Goal: Information Seeking & Learning: Learn about a topic

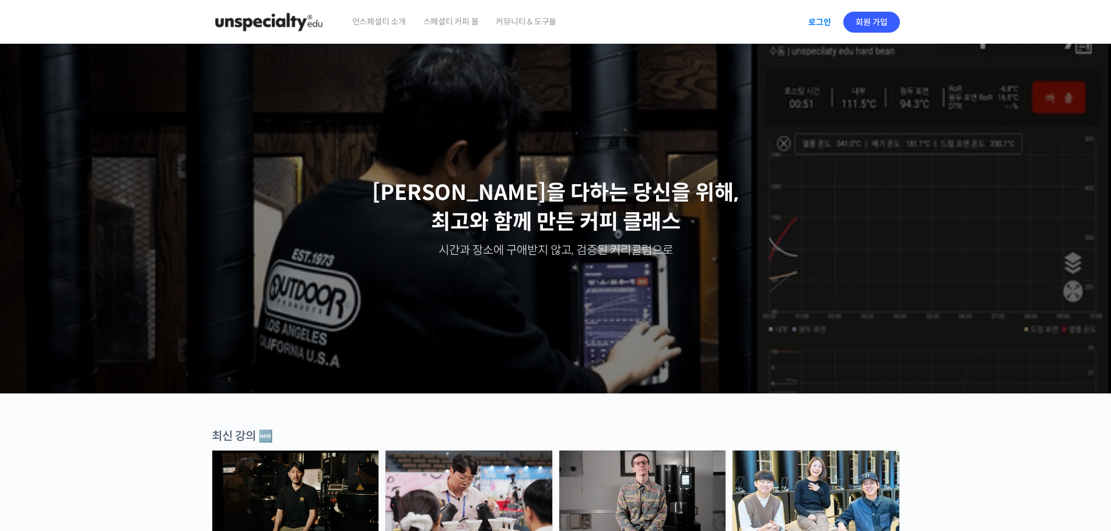
click at [806, 20] on link "로그인" at bounding box center [819, 22] width 37 height 27
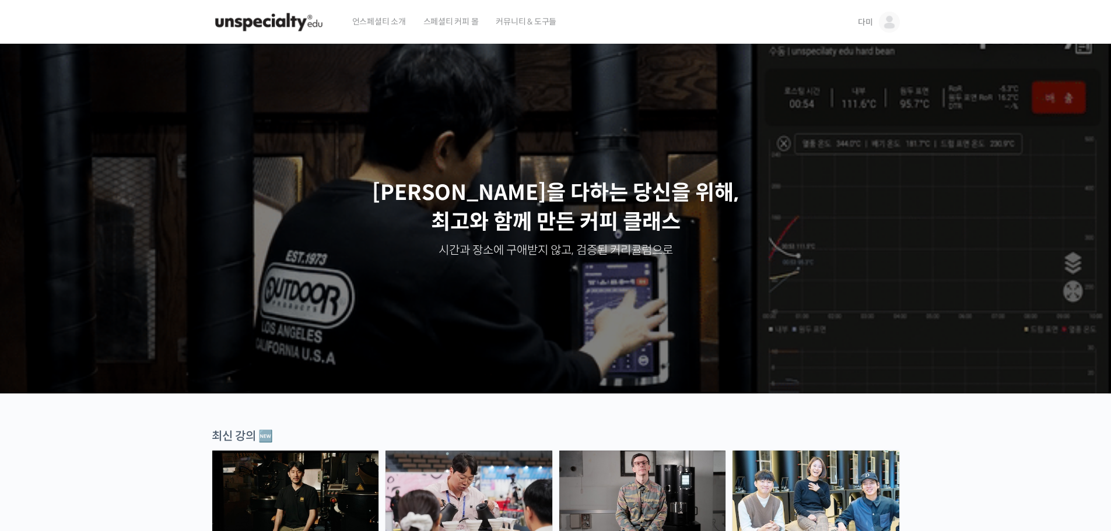
click at [880, 21] on img at bounding box center [889, 22] width 21 height 21
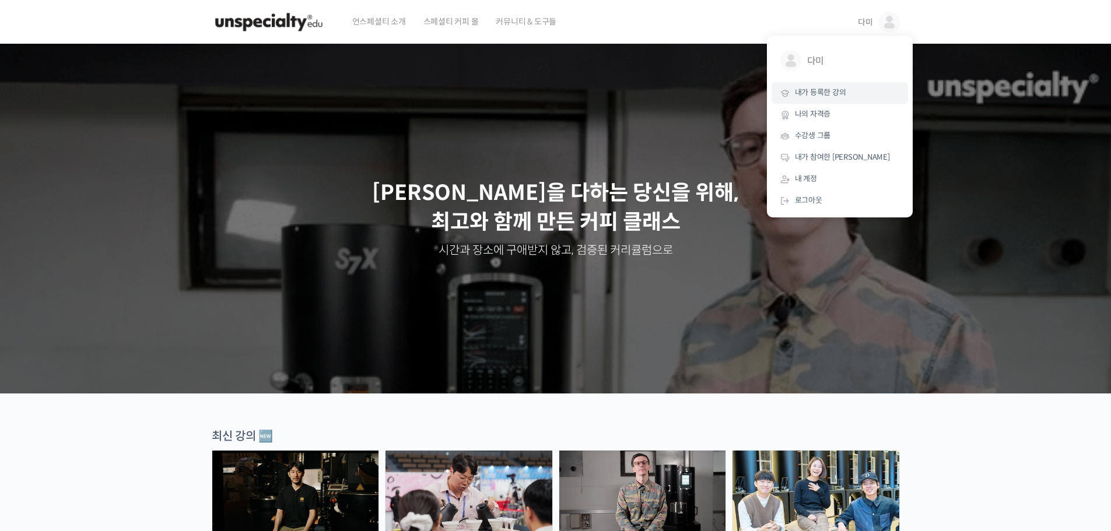
click at [830, 89] on span "내가 등록한 강의" at bounding box center [820, 92] width 51 height 10
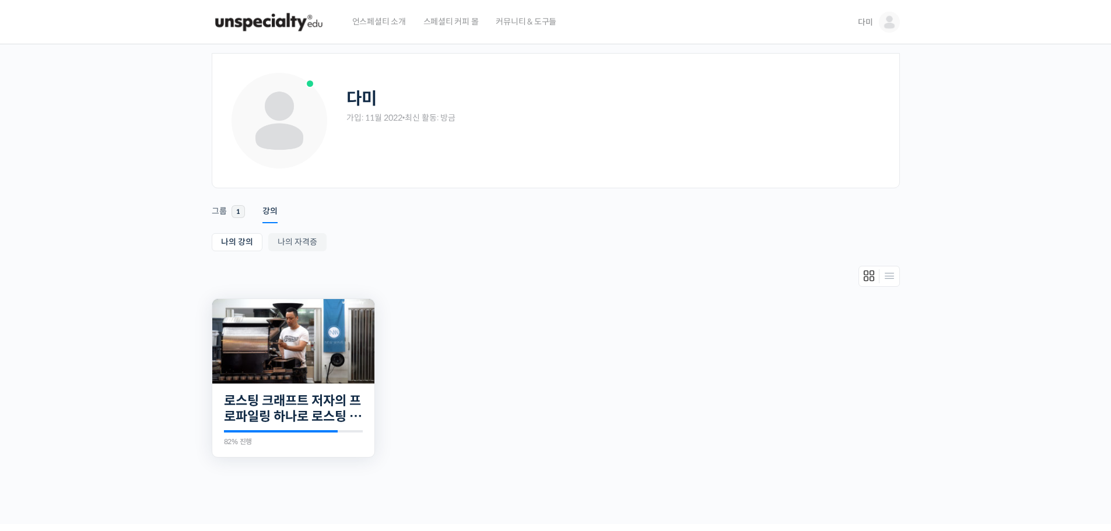
click at [352, 312] on img at bounding box center [293, 342] width 162 height 92
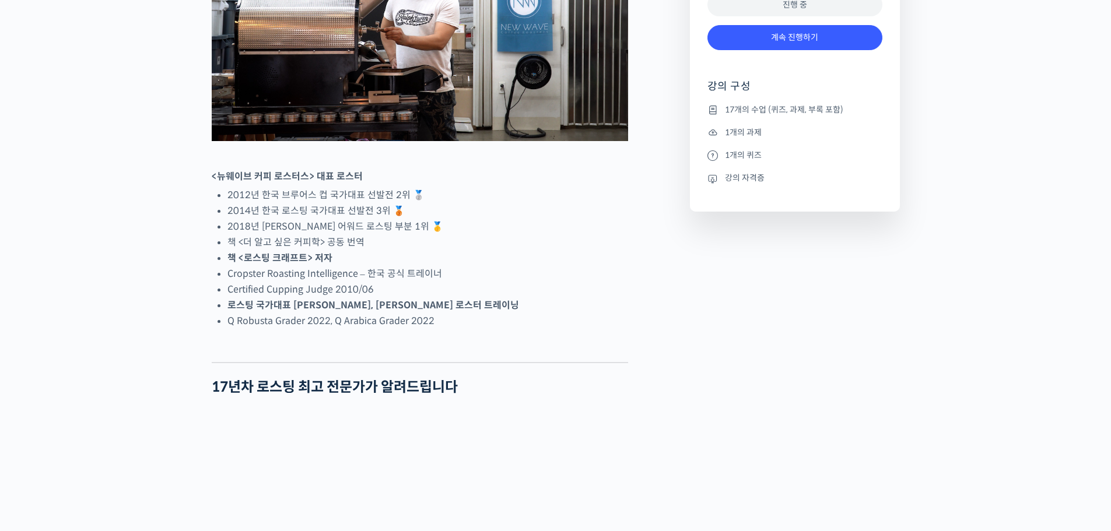
scroll to position [641, 0]
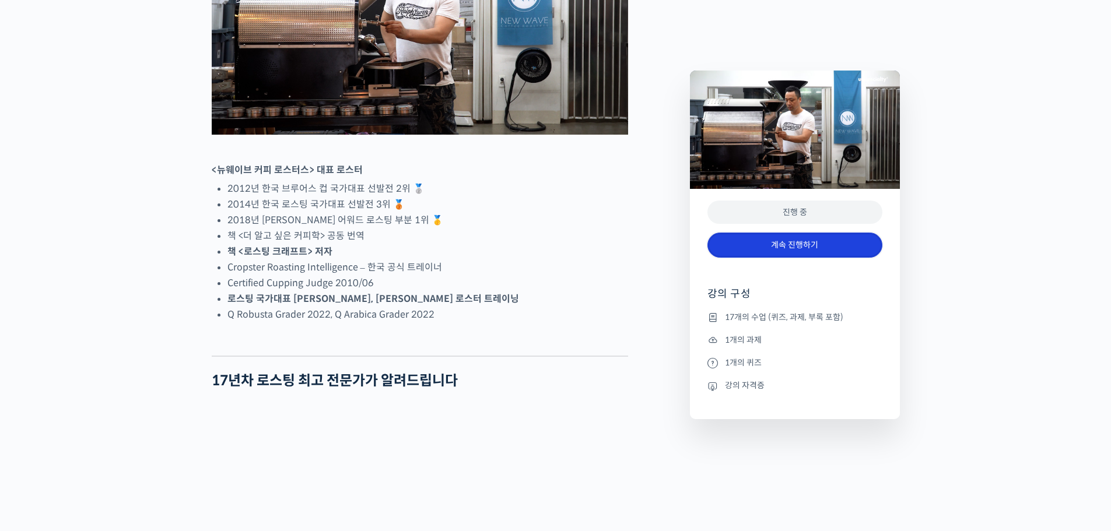
click at [742, 254] on link "계속 진행하기" at bounding box center [794, 245] width 175 height 25
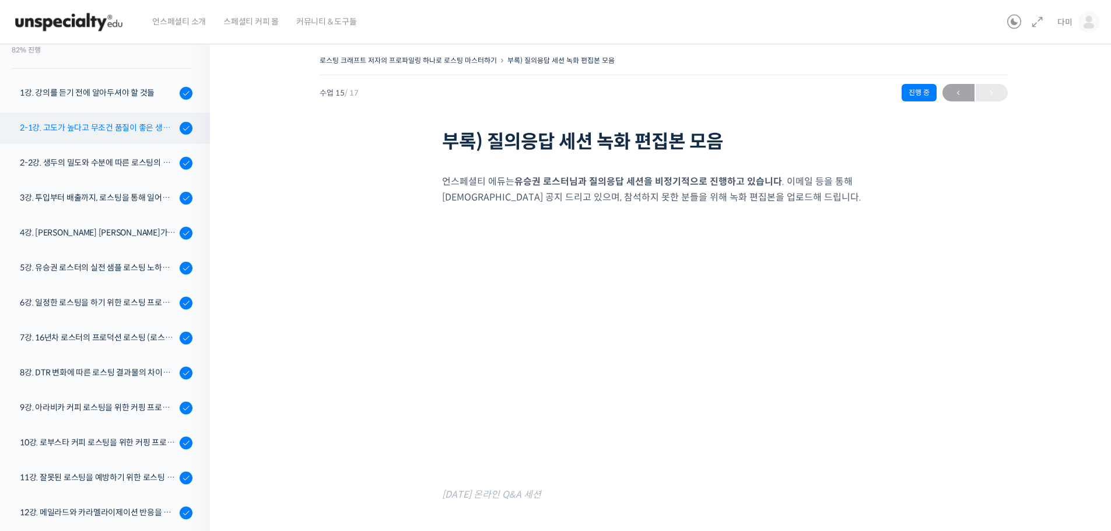
scroll to position [117, 0]
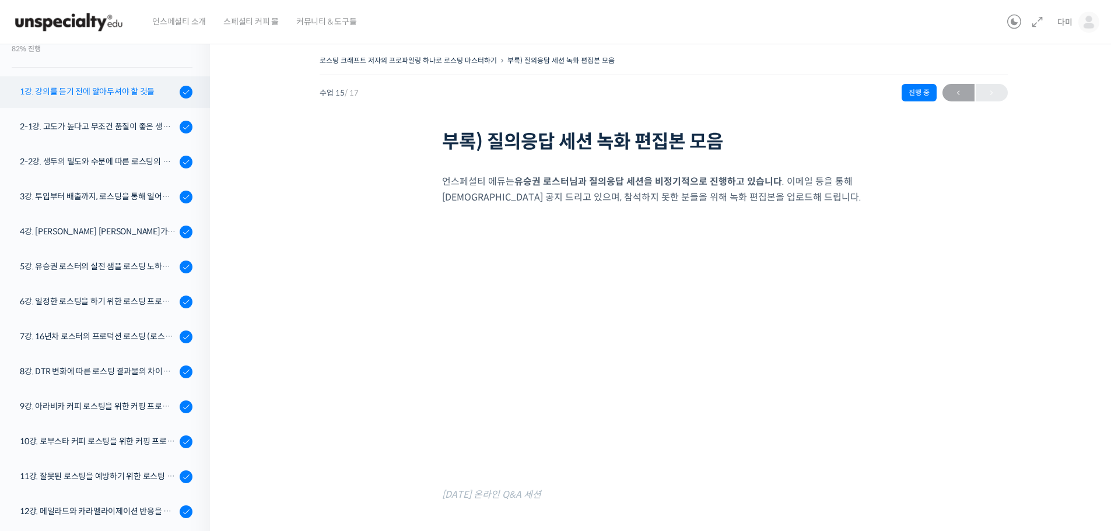
click at [103, 91] on div "1강. 강의를 듣기 전에 알아두셔야 할 것들" at bounding box center [98, 91] width 156 height 13
click at [118, 133] on link "2-1강. 고도가 높다고 무조건 품질이 좋은 생두가 아닌 이유 (로스팅을 위한 생두 이론 Part 1)" at bounding box center [102, 126] width 216 height 31
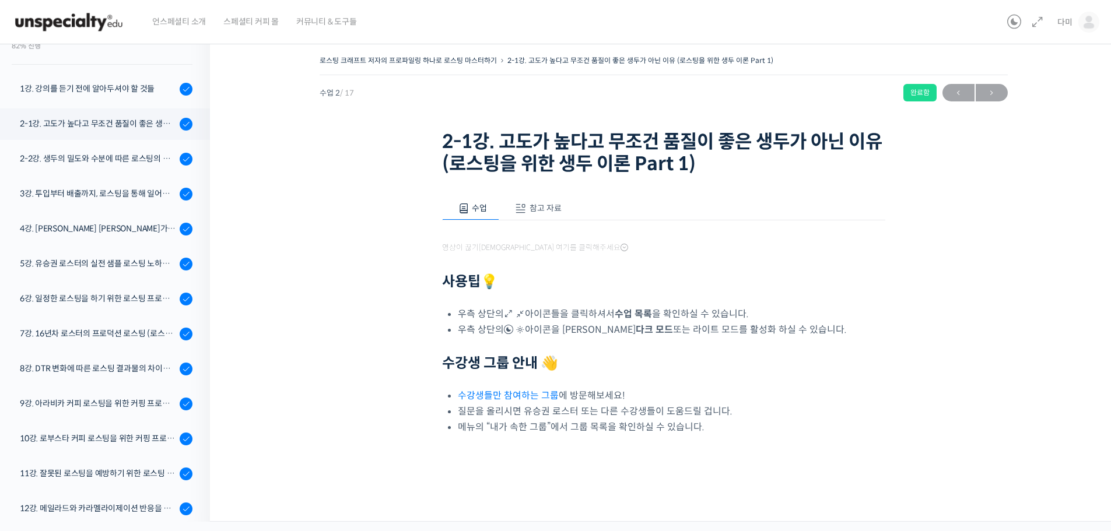
scroll to position [184, 0]
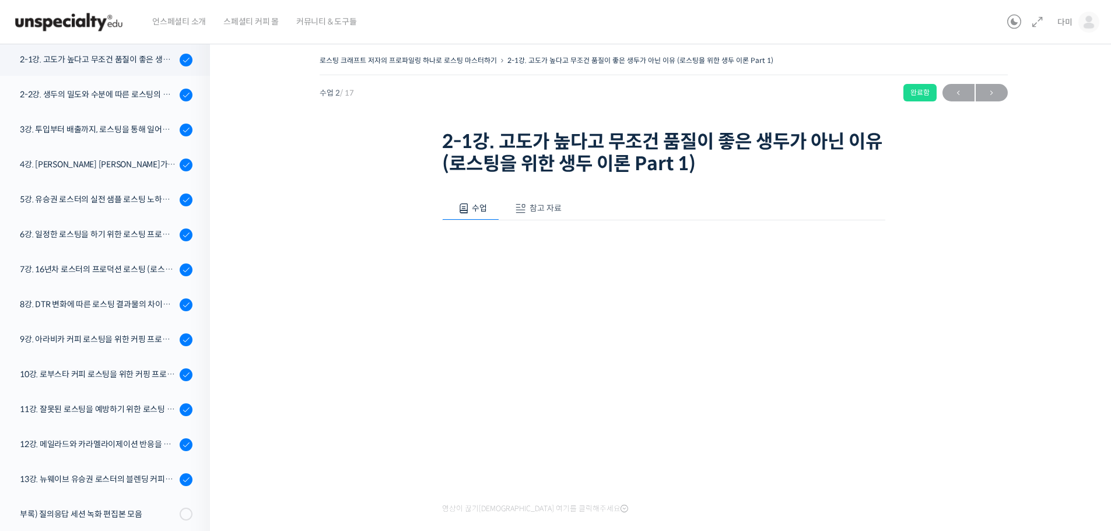
click at [532, 210] on span "참고 자료" at bounding box center [545, 208] width 32 height 10
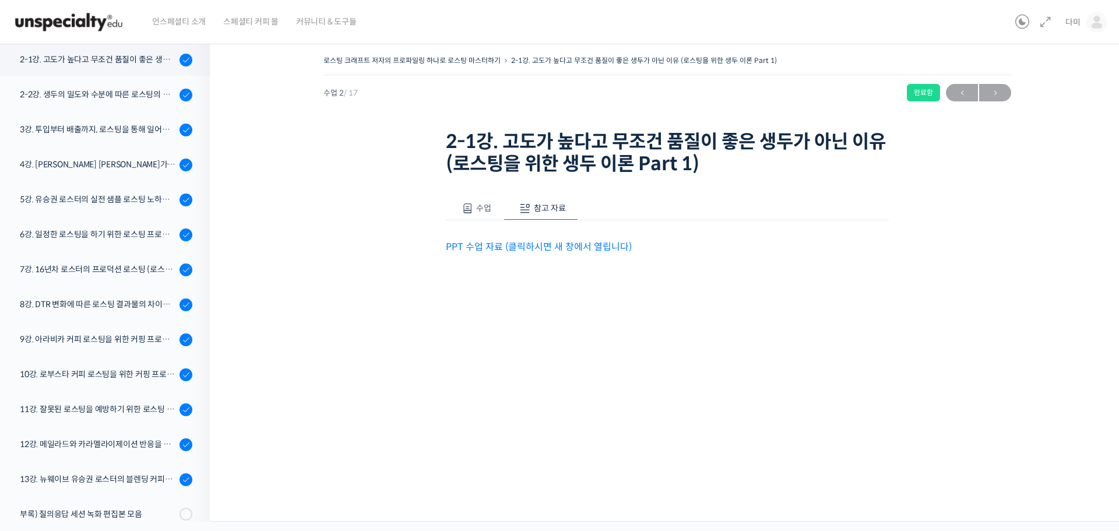
click at [550, 245] on link "PPT 수업 자료 (클릭하시면 새 창에서 열립니다)" at bounding box center [539, 247] width 186 height 12
click at [482, 215] on button "수업" at bounding box center [475, 208] width 58 height 24
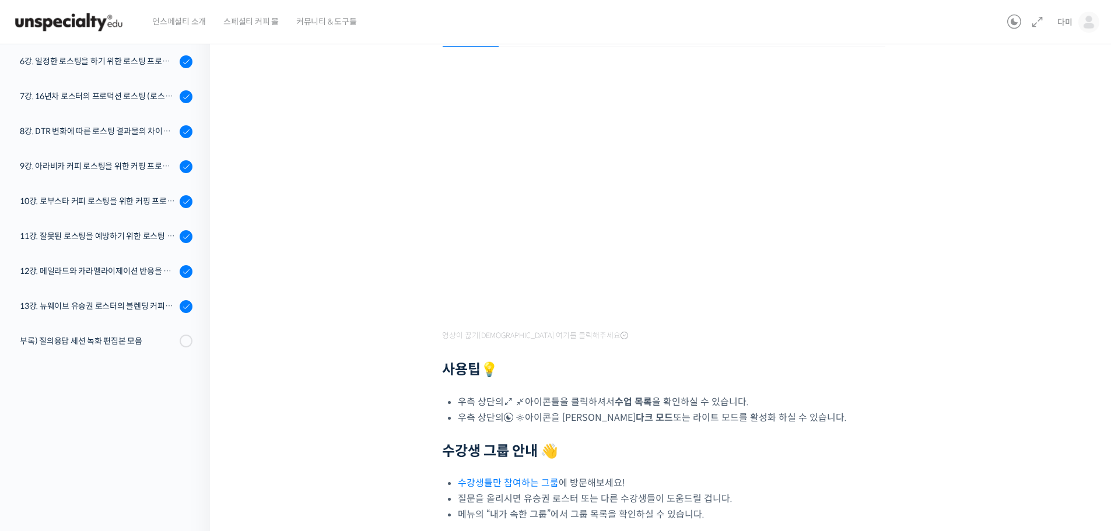
scroll to position [175, 0]
click at [903, 230] on div "로스팅 크래프트 저자의 프로파일링 하나로 로스팅 마스터하기 2-1강. 고도가 높다고 무조건 품질이 좋은 생두가 아닌 이유 (로스팅을 위한 생두…" at bounding box center [663, 226] width 790 height 697
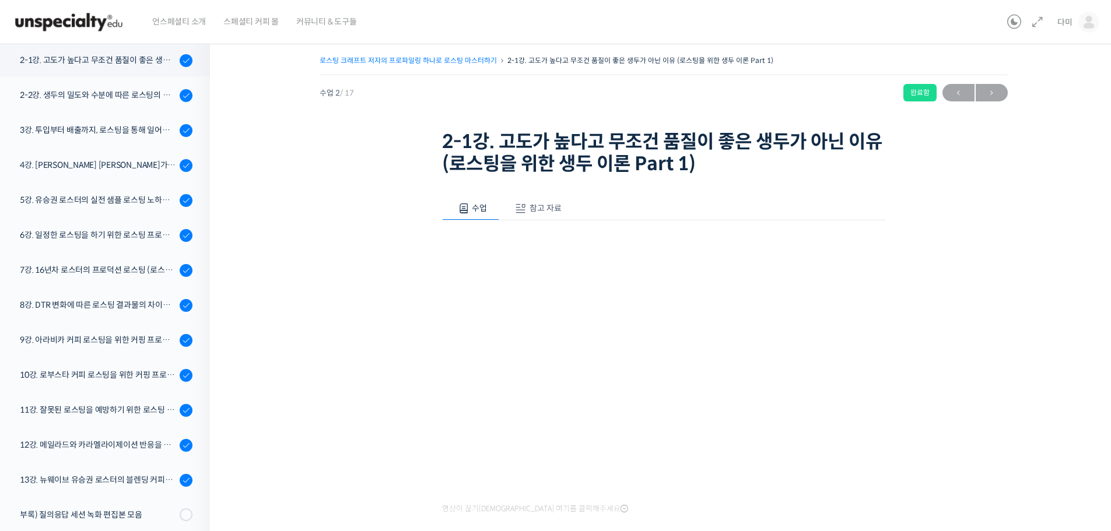
scroll to position [184, 0]
click at [111, 99] on div "2-2강. 생두의 밀도와 수분에 따른 로스팅의 변화 (로스팅을 위한 생두 이론 Part 2)" at bounding box center [98, 94] width 156 height 13
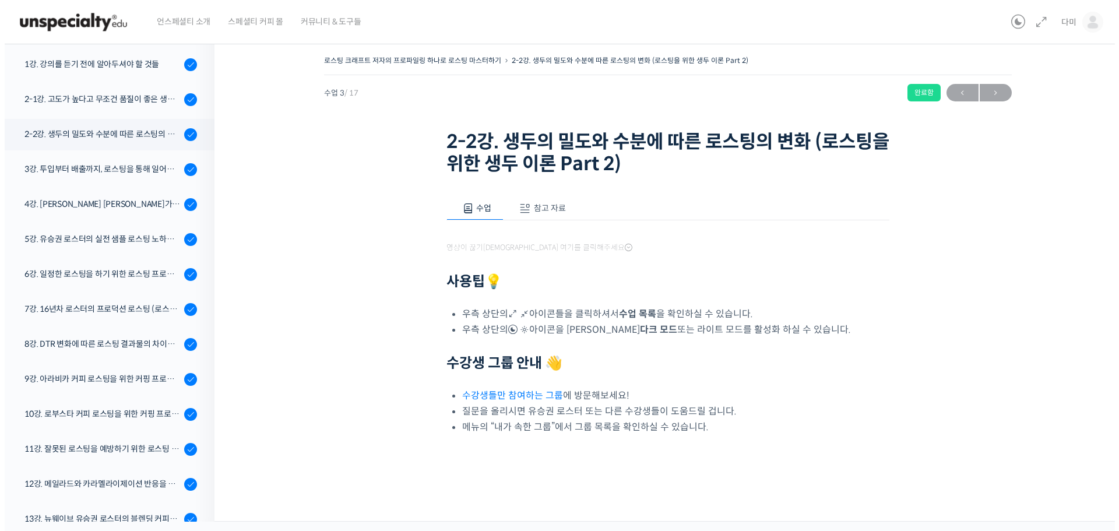
scroll to position [219, 0]
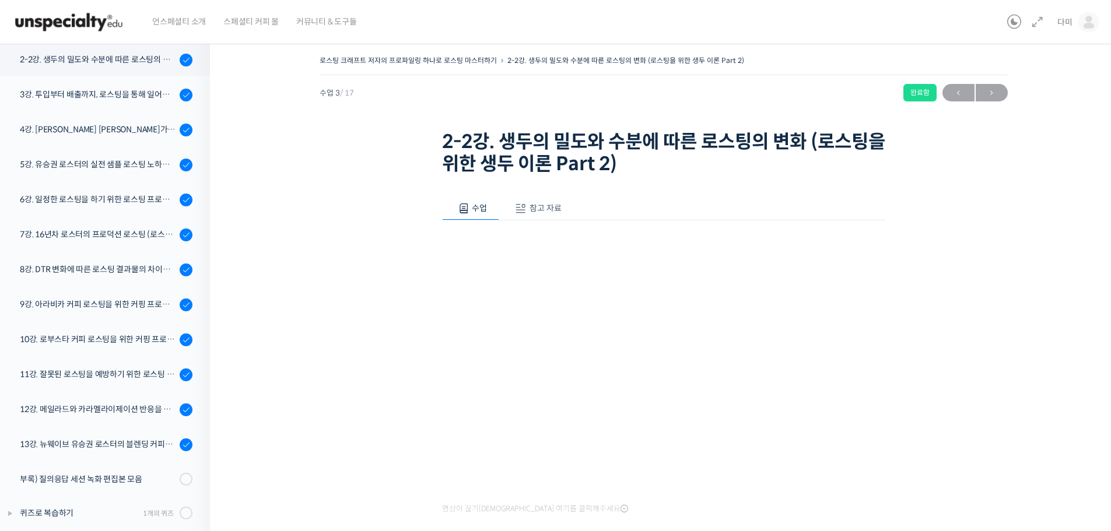
click at [532, 204] on span "참고 자료" at bounding box center [545, 208] width 32 height 10
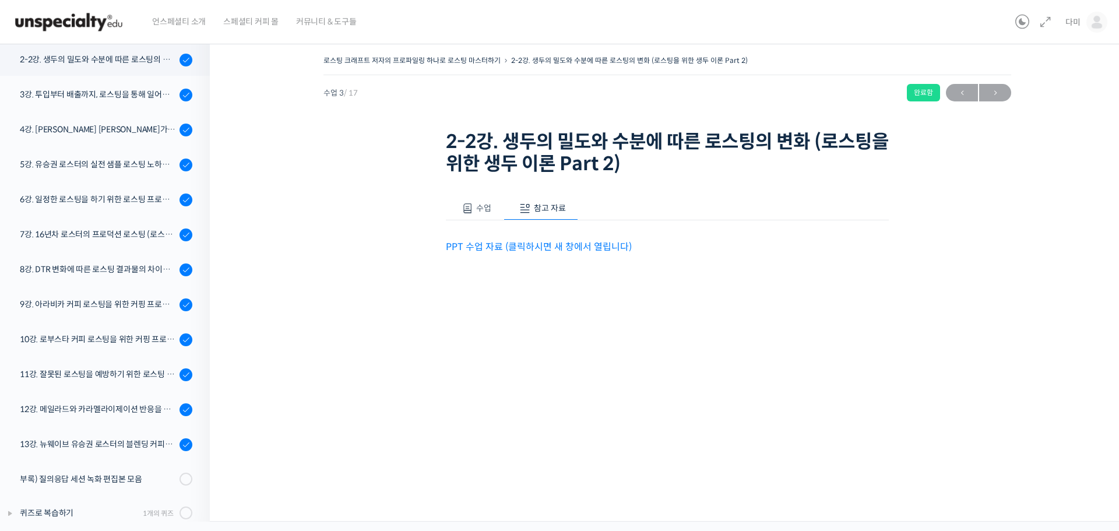
click at [578, 250] on link "PPT 수업 자료 (클릭하시면 새 창에서 열립니다)" at bounding box center [539, 247] width 186 height 12
click at [104, 96] on div "3강. 투입부터 배출까지, 로스팅을 통해 일어나는 화학적 변화를 알아야 로스팅이 보인다" at bounding box center [98, 94] width 156 height 13
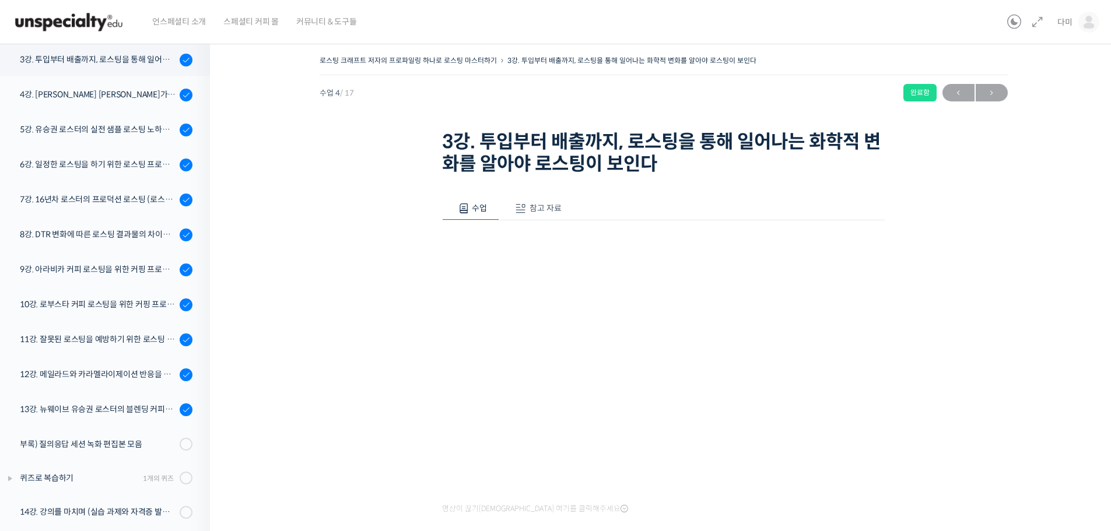
click at [536, 205] on span "참고 자료" at bounding box center [545, 208] width 32 height 10
click at [543, 252] on link "PPT 수업 자료 (클릭하시면 새 창에서 열립니다)" at bounding box center [539, 247] width 186 height 12
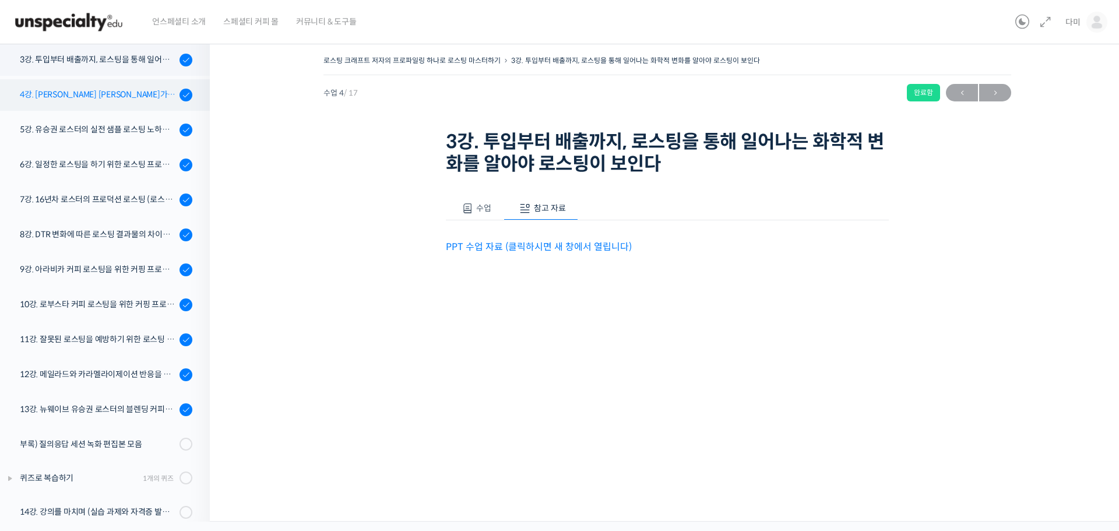
click at [96, 101] on link "4강. [PERSON_NAME] [PERSON_NAME]가 [PERSON_NAME]하는 로스팅 머신의 관리 및 세팅 방법 - 프로밧, 기센" at bounding box center [102, 94] width 216 height 31
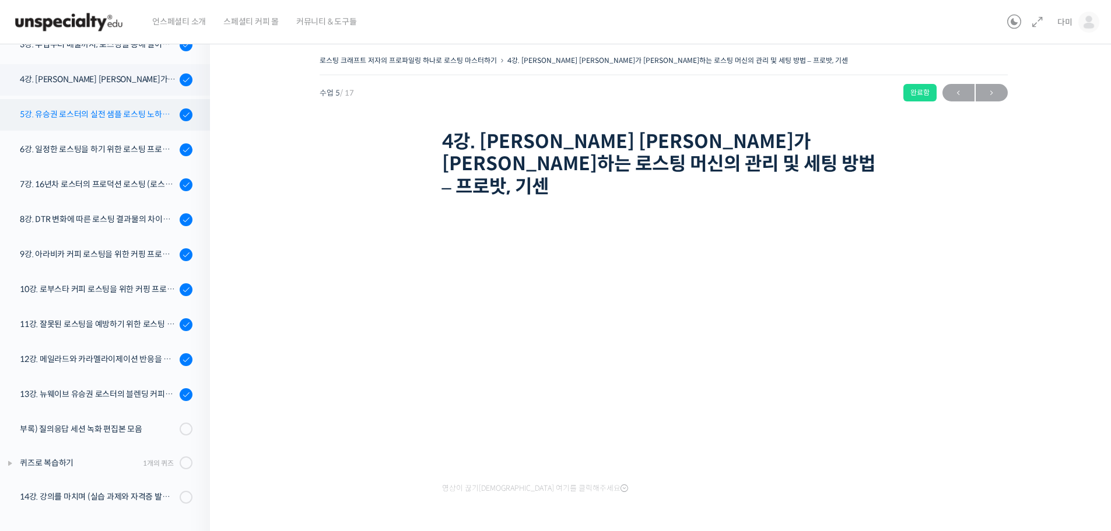
click at [101, 115] on div "5강. 유승권 로스터의 실전 샘플 로스팅 노하우 (에티오피아 워시드 G1)" at bounding box center [98, 114] width 156 height 13
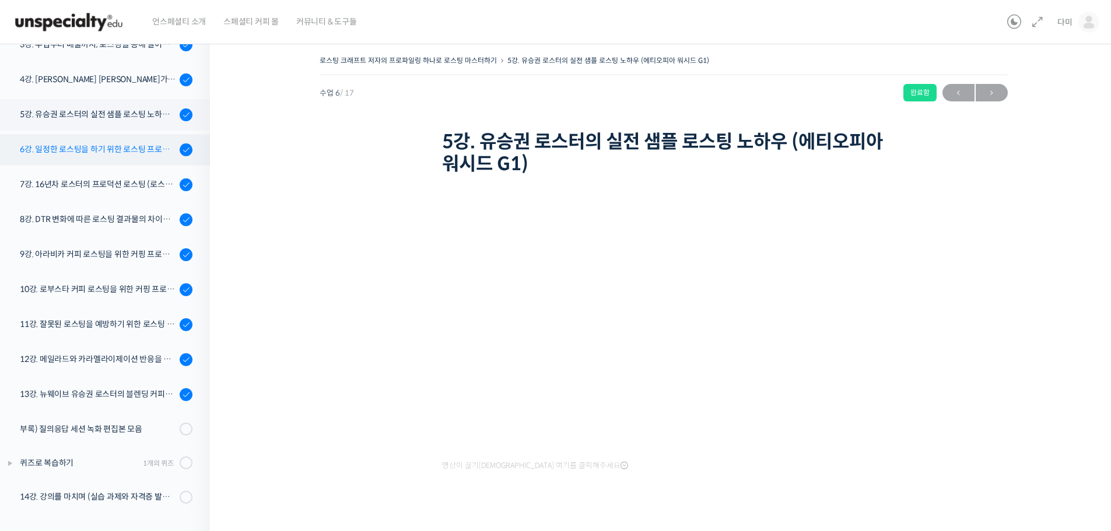
click at [92, 146] on div "6강. 일정한 로스팅을 하기 위한 로스팅 프로파일링 노하우" at bounding box center [98, 149] width 156 height 13
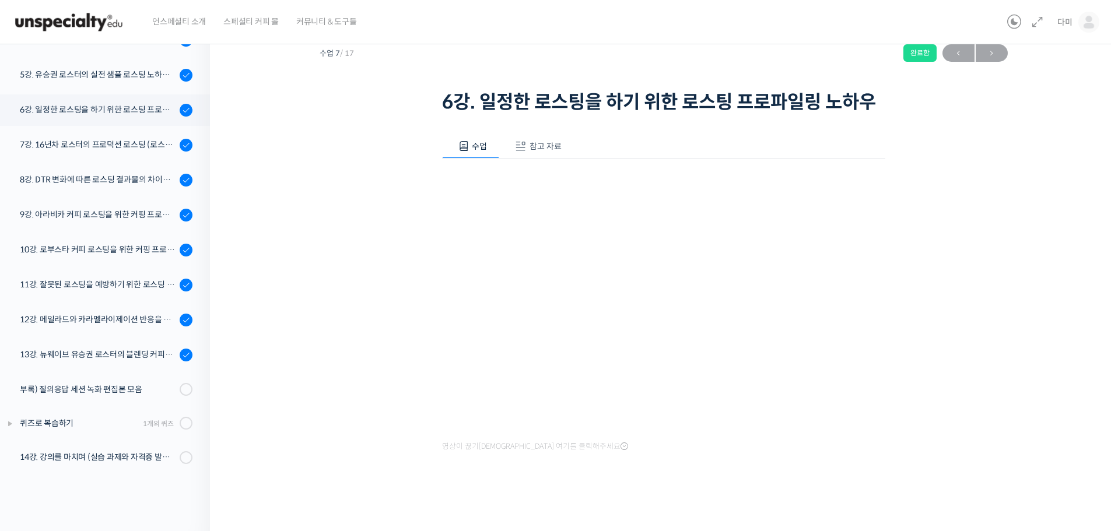
scroll to position [41, 0]
click at [542, 149] on span "참고 자료" at bounding box center [545, 145] width 32 height 10
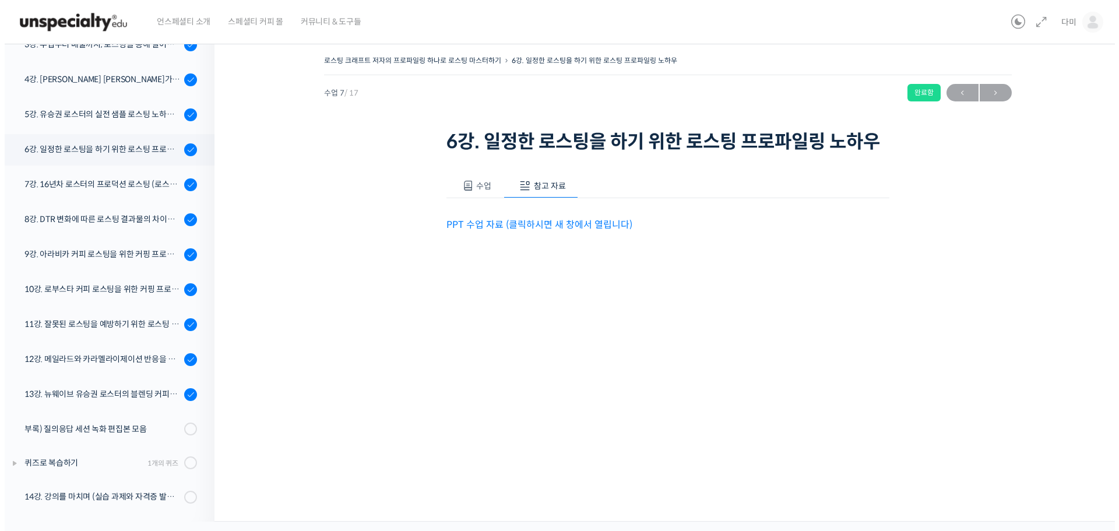
scroll to position [0, 0]
click at [551, 225] on link "PPT 수업 자료 (클릭하시면 새 창에서 열립니다)" at bounding box center [539, 225] width 186 height 12
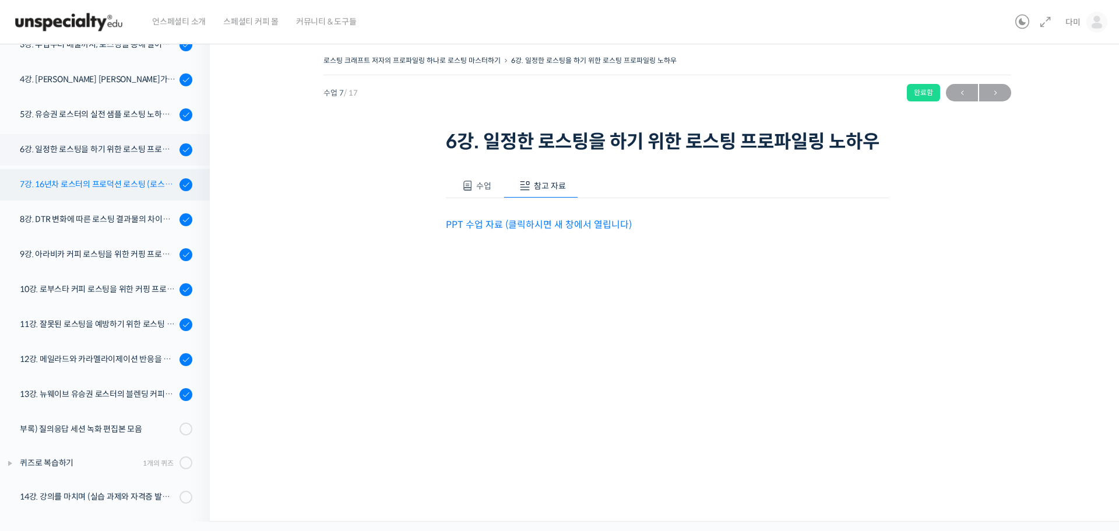
click at [113, 187] on div "7강. 16년차 로스터의 프로덕션 로스팅 (로스팅 포인트별 브루잉, 에스프레소 로스팅 노하우)" at bounding box center [98, 184] width 156 height 13
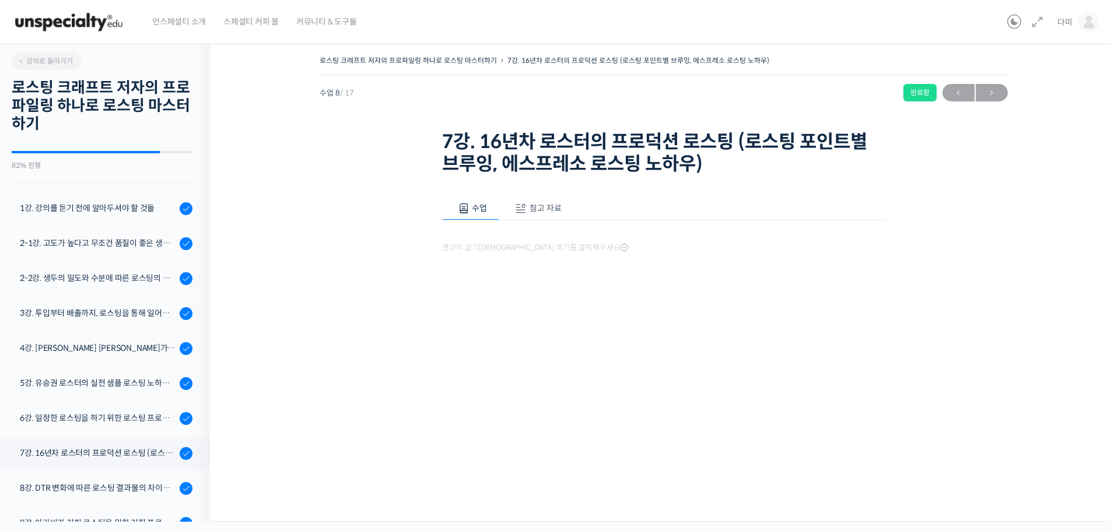
scroll to position [269, 0]
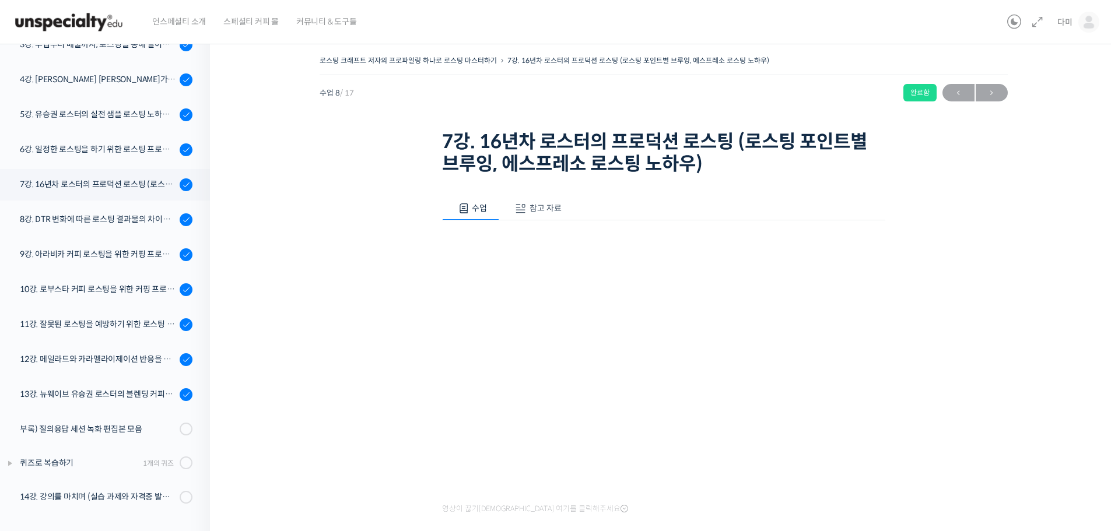
click at [539, 208] on span "참고 자료" at bounding box center [545, 208] width 32 height 10
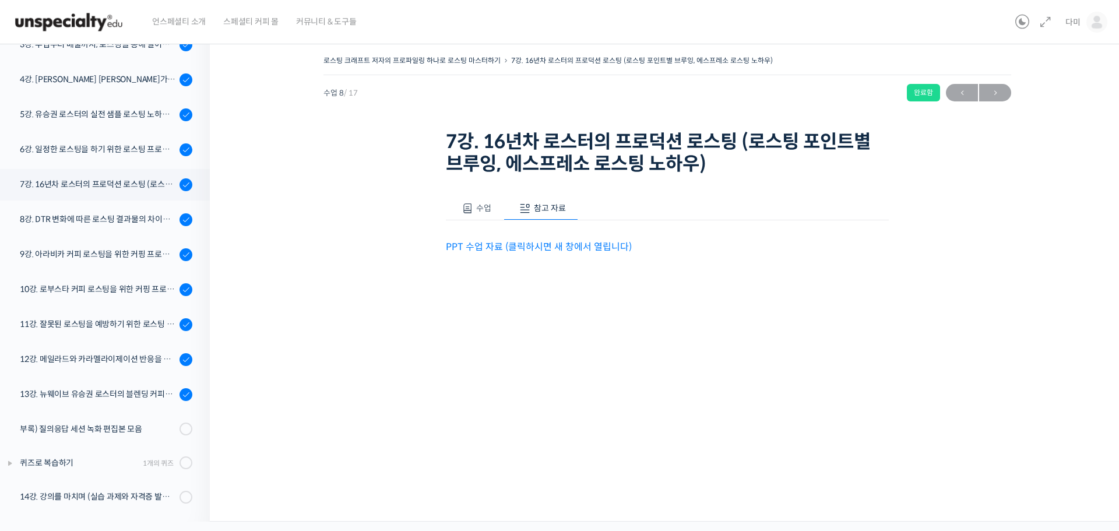
click at [590, 247] on link "PPT 수업 자료 (클릭하시면 새 창에서 열립니다)" at bounding box center [539, 247] width 186 height 12
click at [79, 222] on div "8강. DTR 변화에 따른 로스팅 결과물의 차이를 알아보고 실전에 적용하자" at bounding box center [98, 219] width 156 height 13
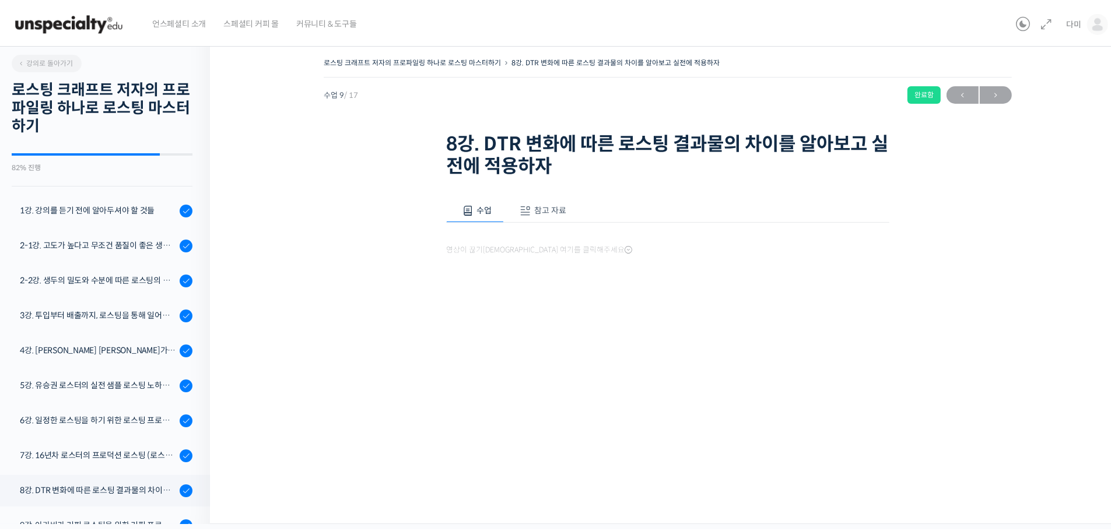
scroll to position [269, 0]
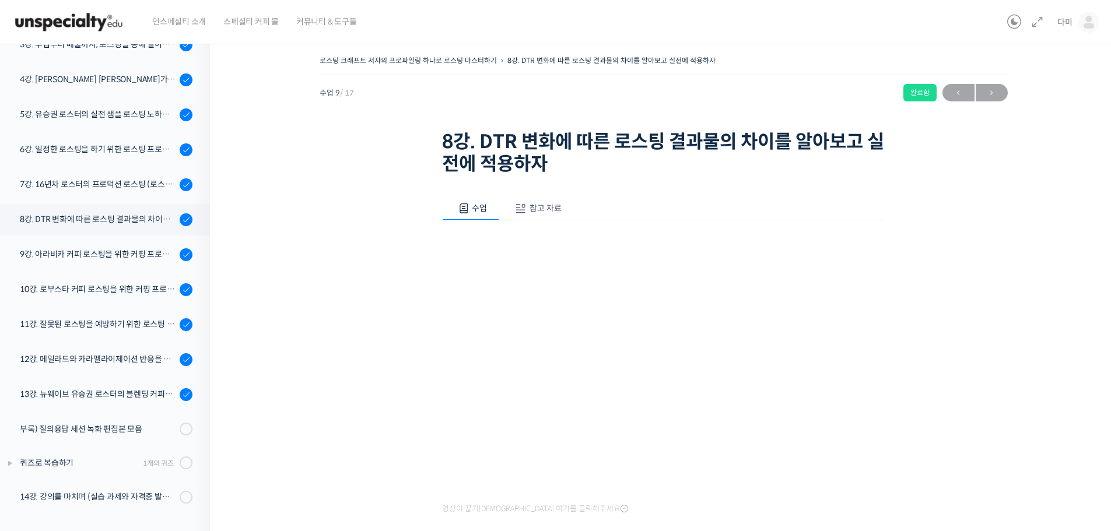
click at [538, 211] on span "참고 자료" at bounding box center [545, 208] width 32 height 10
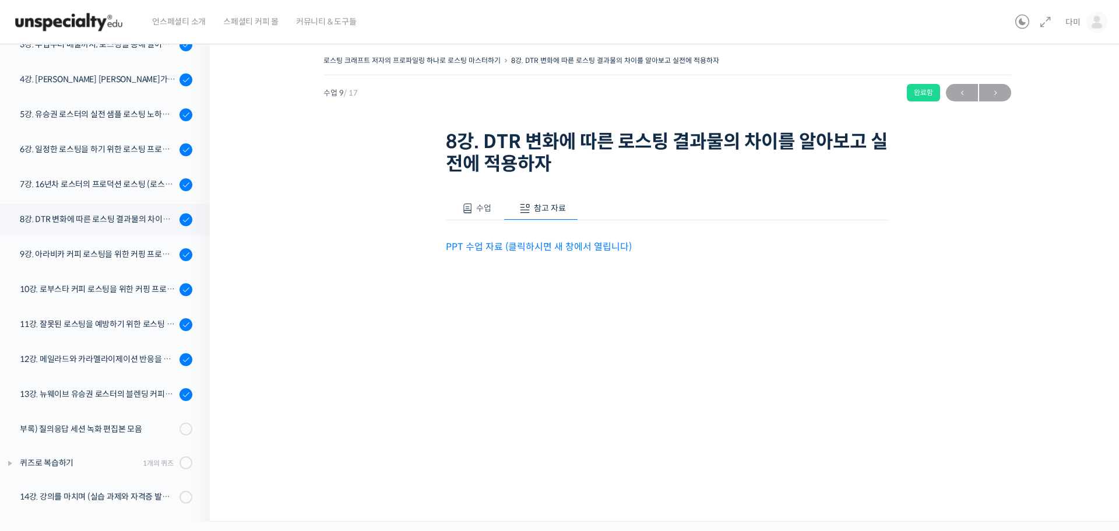
click at [526, 243] on link "PPT 수업 자료 (클릭하시면 새 창에서 열립니다)" at bounding box center [539, 247] width 186 height 12
click at [86, 283] on div "10강. 로부스타 커피 로스팅을 위한 커핑 프로토콜과 샘플 로스팅" at bounding box center [98, 289] width 156 height 13
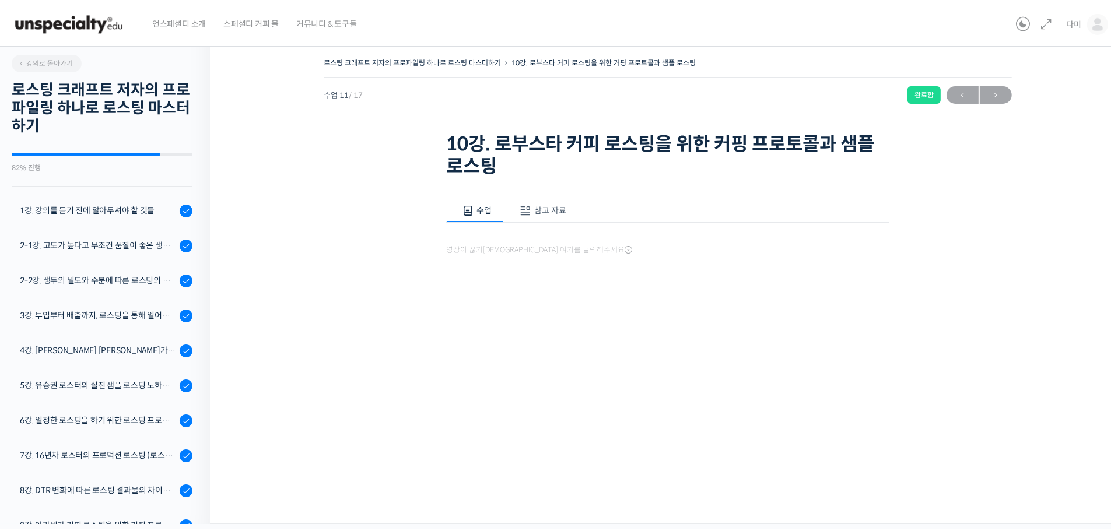
scroll to position [269, 0]
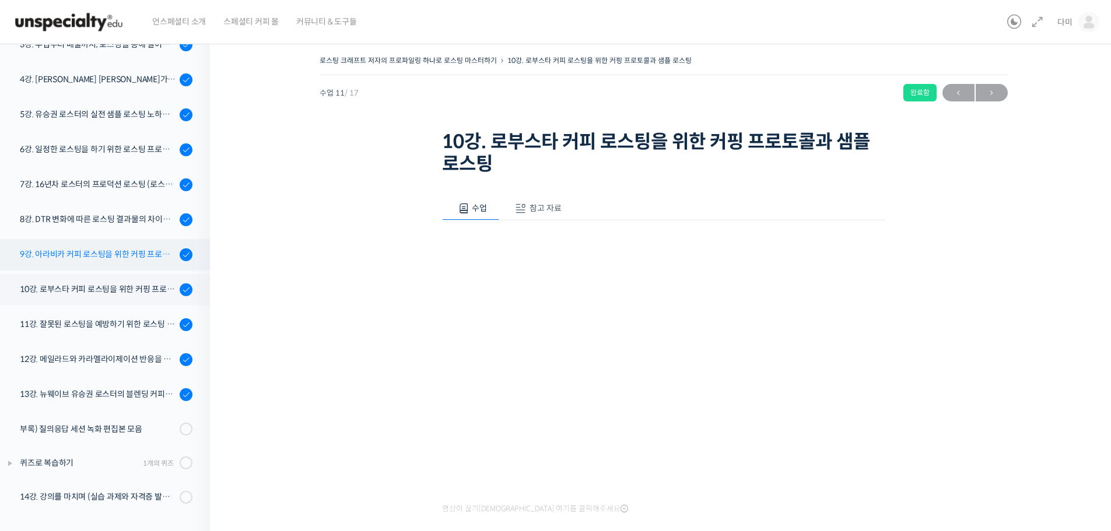
click at [92, 257] on div "9강. 아라비카 커피 로스팅을 위한 커핑 프로토콜과 샘플 로스팅" at bounding box center [98, 254] width 156 height 13
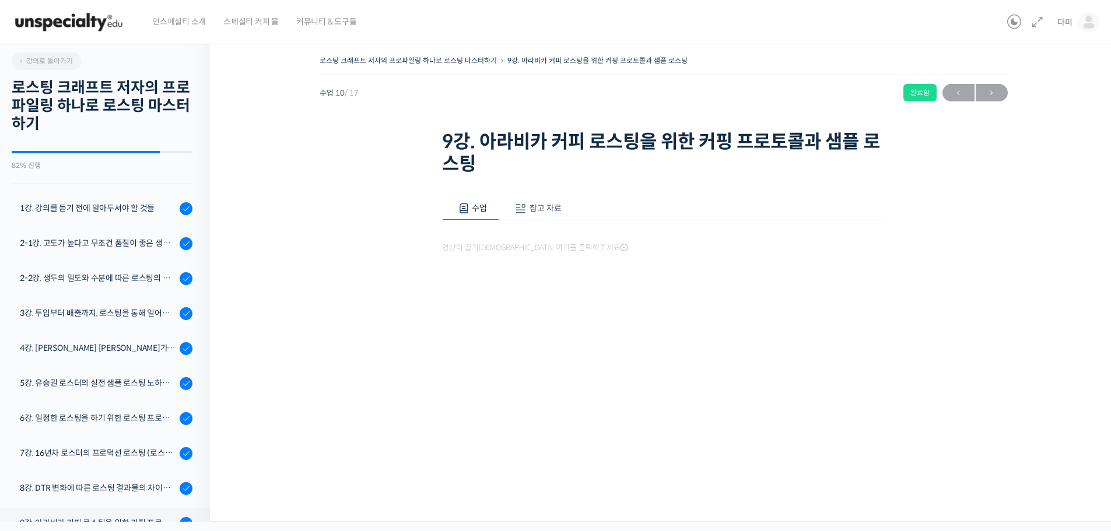
scroll to position [269, 0]
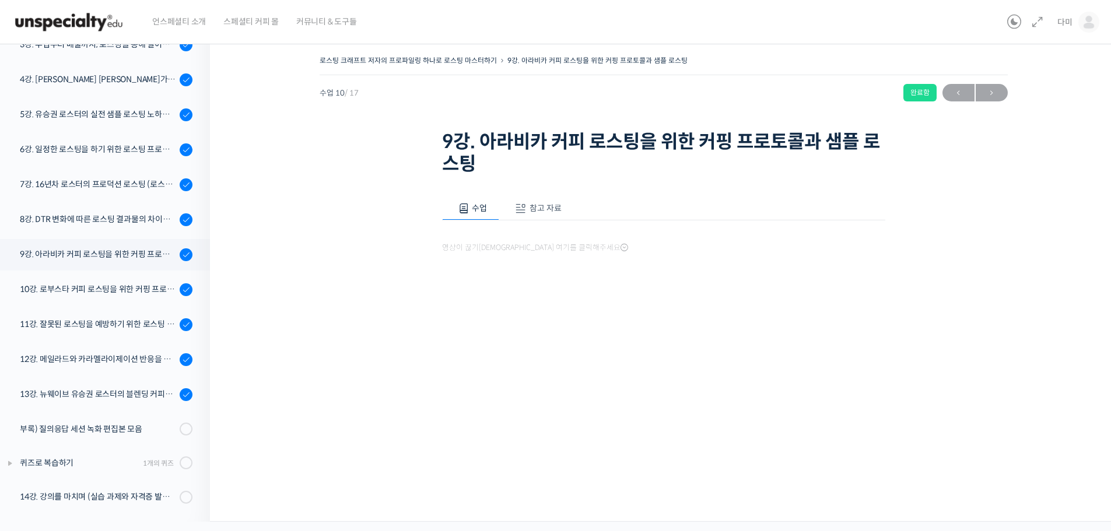
click at [539, 207] on span "참고 자료" at bounding box center [545, 208] width 32 height 10
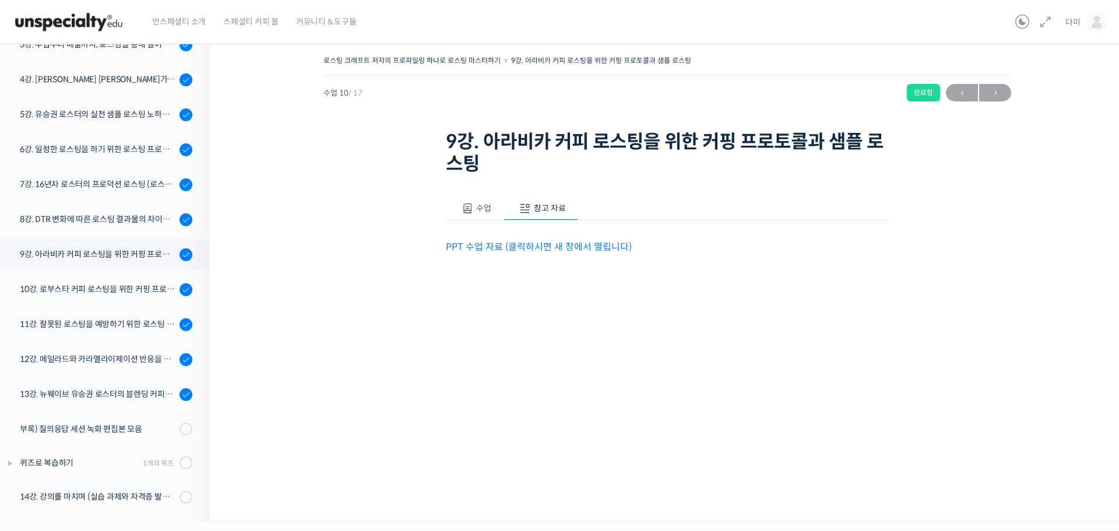
click at [542, 246] on link "PPT 수업 자료 (클릭하시면 새 창에서 열립니다)" at bounding box center [539, 247] width 186 height 12
click at [82, 291] on div "10강. 로부스타 커피 로스팅을 위한 커핑 프로토콜과 샘플 로스팅" at bounding box center [98, 289] width 156 height 13
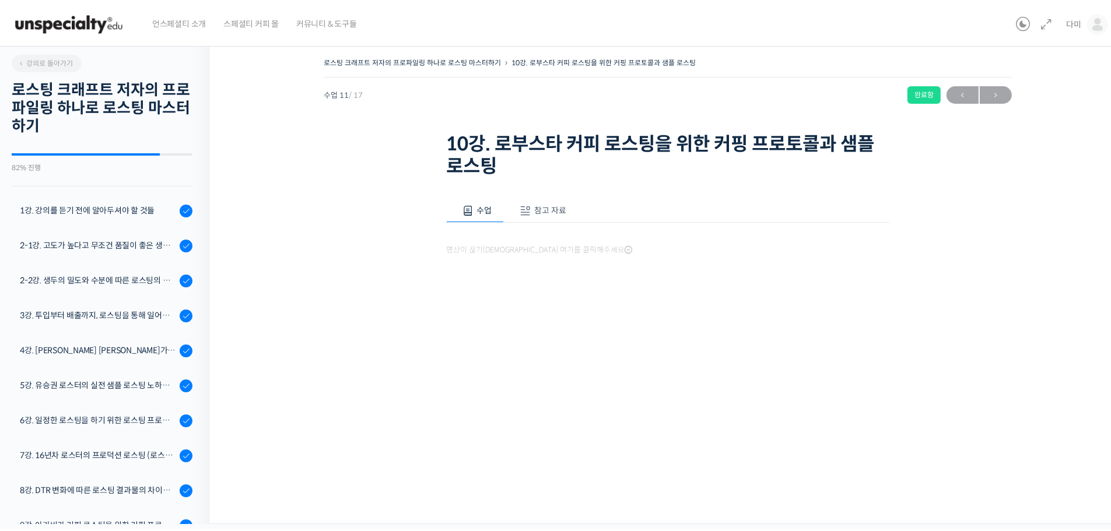
scroll to position [269, 0]
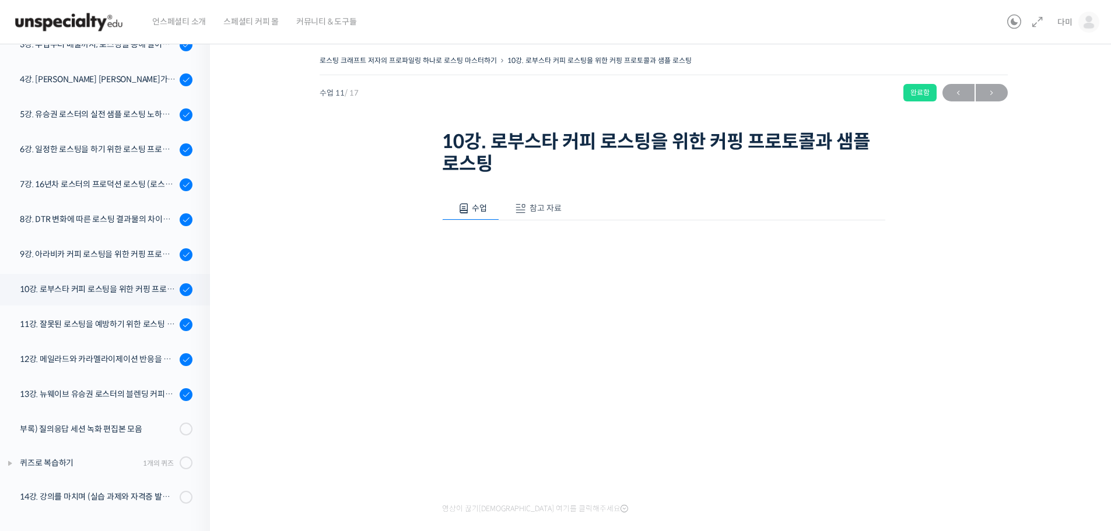
click at [538, 212] on span "참고 자료" at bounding box center [545, 208] width 32 height 10
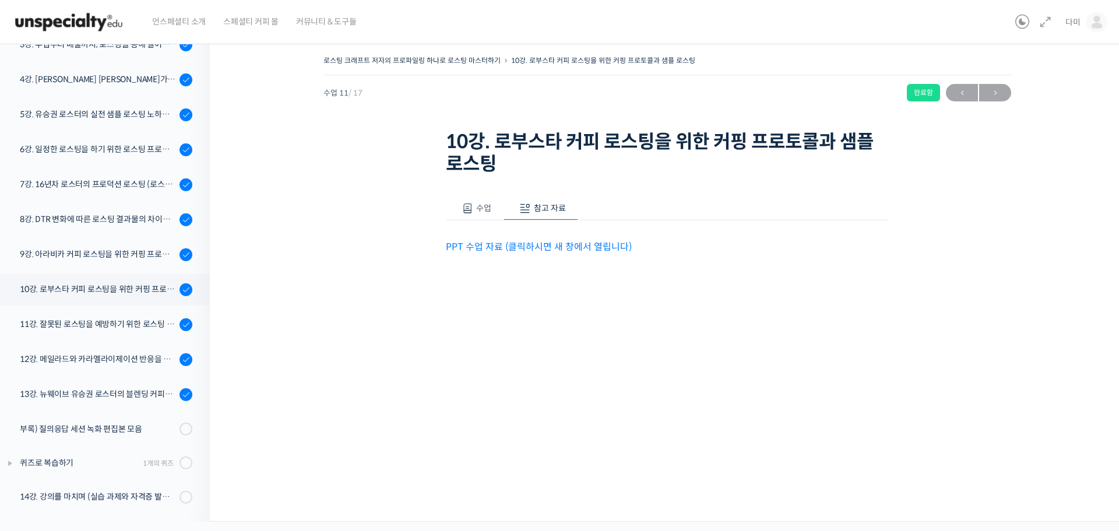
click at [549, 252] on link "PPT 수업 자료 (클릭하시면 새 창에서 열립니다)" at bounding box center [539, 247] width 186 height 12
click at [76, 321] on div "11강. 잘못된 로스팅을 예방하기 위한 로스팅 디팩트 파헤치기 (언더, 칩핑, 베이크, 스코칭)" at bounding box center [98, 324] width 156 height 13
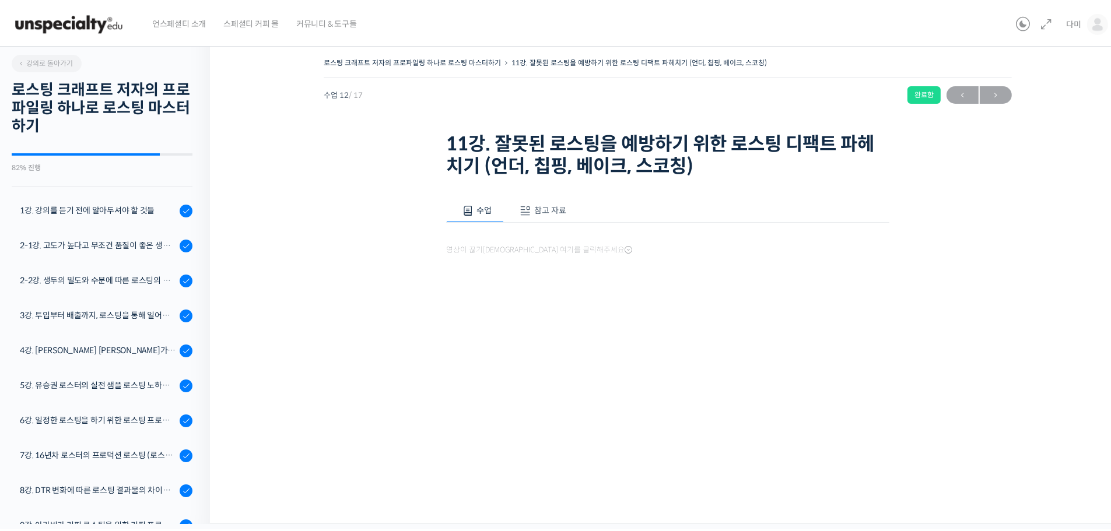
scroll to position [269, 0]
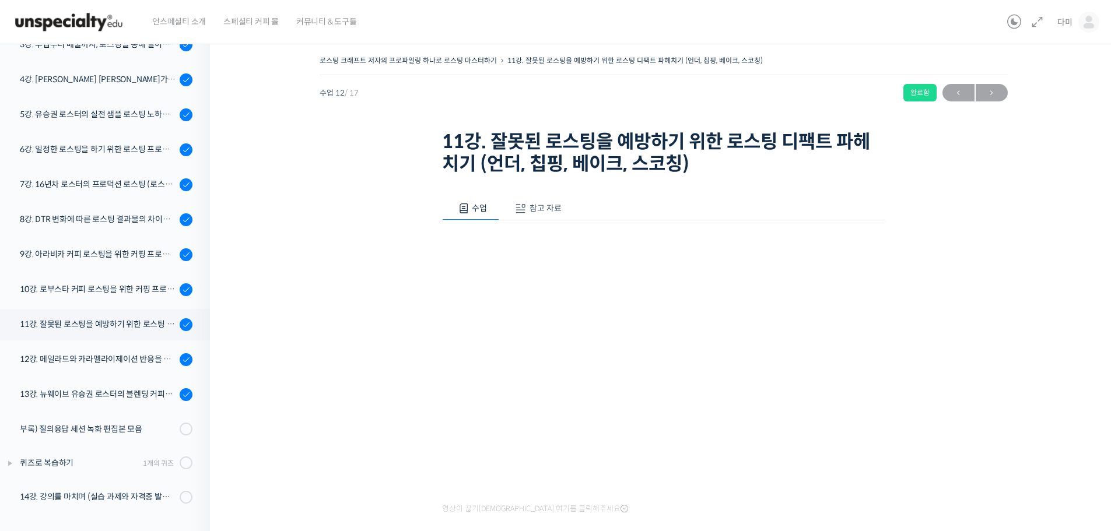
click at [536, 210] on span "참고 자료" at bounding box center [545, 208] width 32 height 10
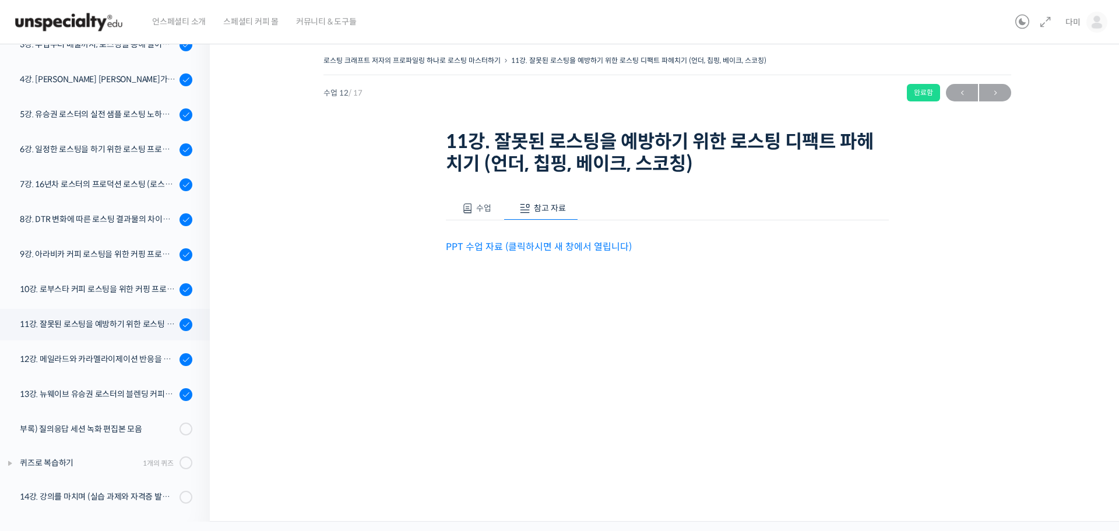
click at [567, 251] on link "PPT 수업 자료 (클릭하시면 새 창에서 열립니다)" at bounding box center [539, 247] width 186 height 12
click at [99, 361] on div "12강. 메일라드와 카라멜라이제이션 반응을 알아보고 실전 로스팅에 적용하기" at bounding box center [98, 359] width 156 height 13
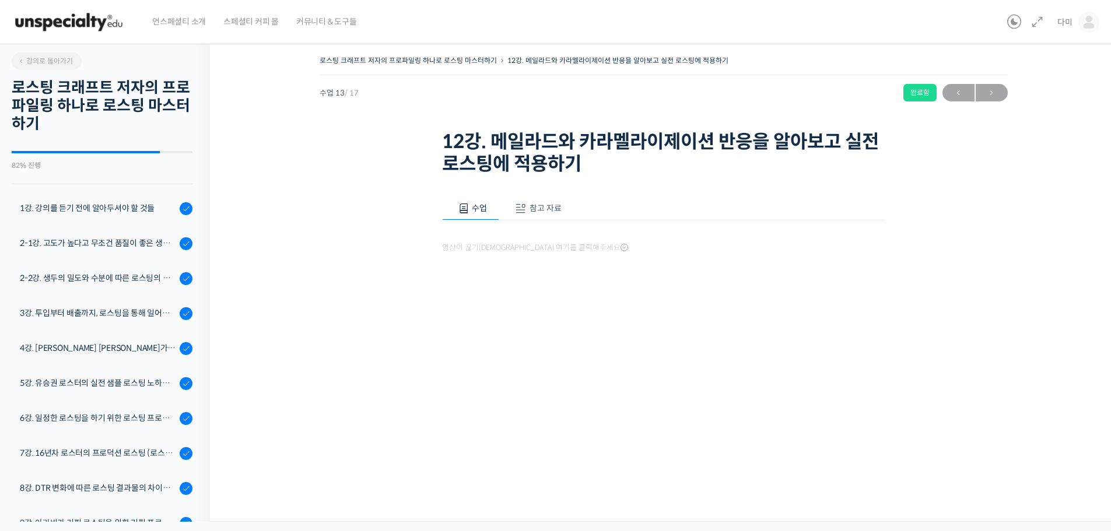
scroll to position [269, 0]
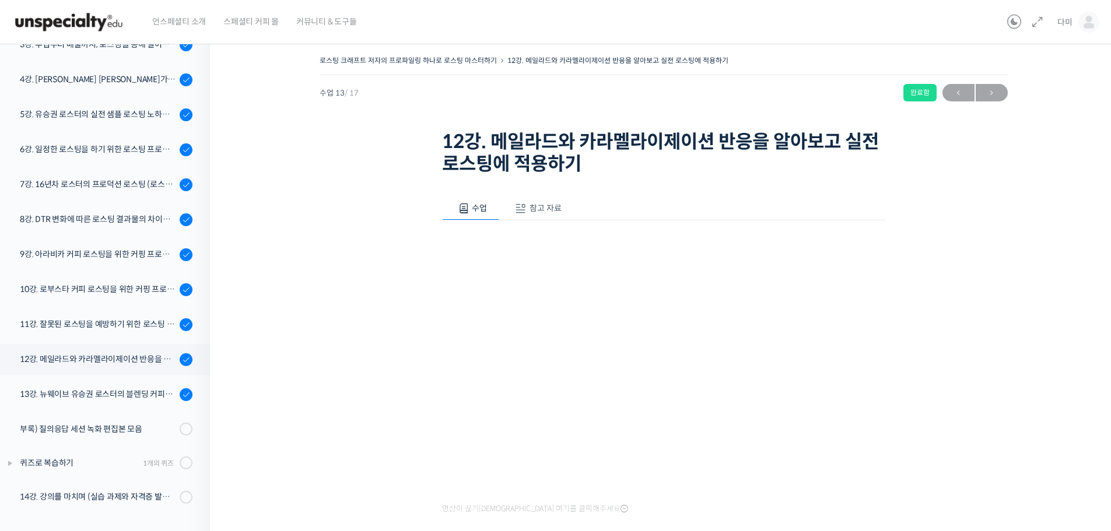
click at [535, 205] on span "참고 자료" at bounding box center [545, 208] width 32 height 10
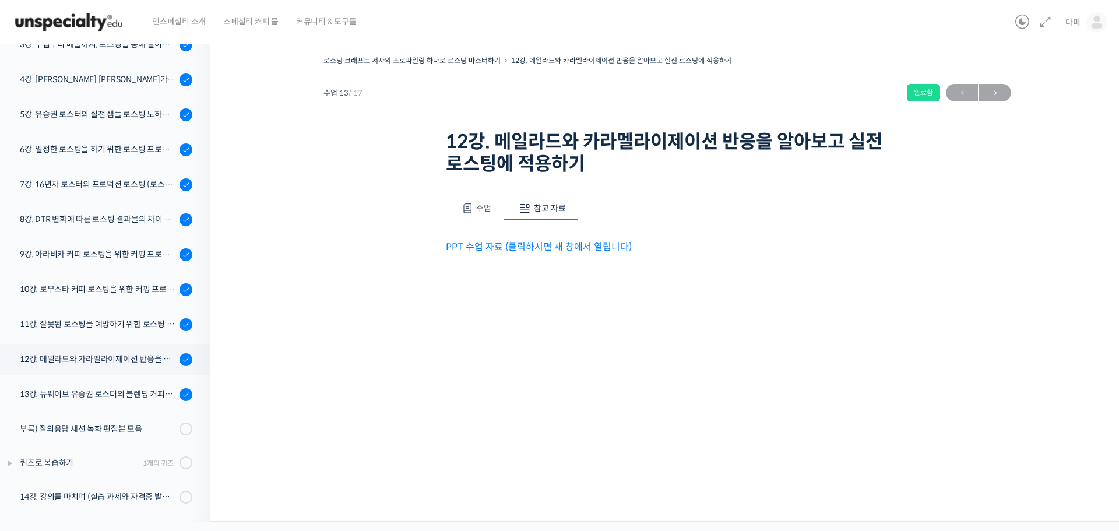
click at [589, 247] on link "PPT 수업 자료 (클릭하시면 새 창에서 열립니다)" at bounding box center [539, 247] width 186 height 12
click at [101, 394] on div "13강. 뉴웨이브 유승권 로스터의 블렌딩 커피를 디자인 노하우" at bounding box center [98, 394] width 156 height 13
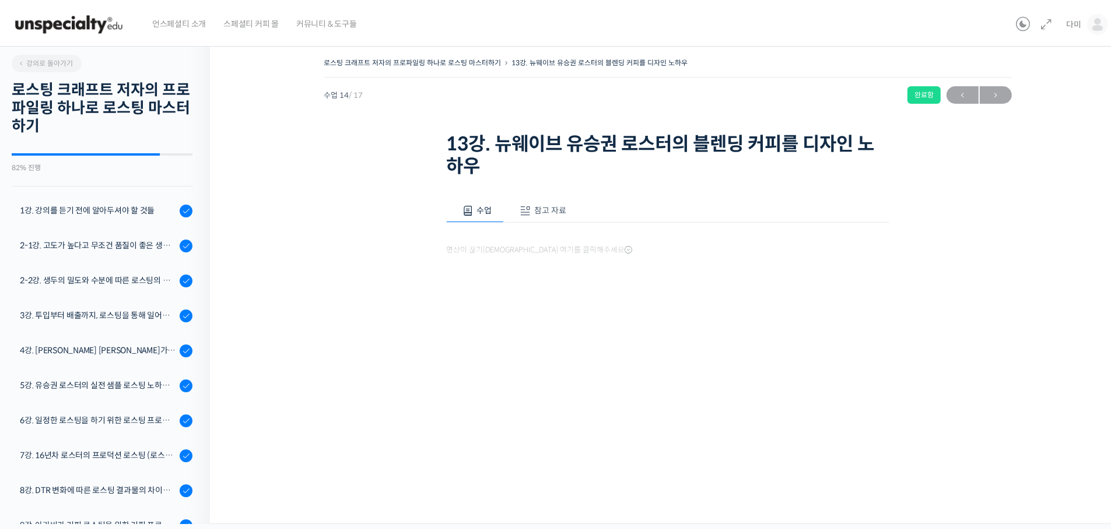
scroll to position [269, 0]
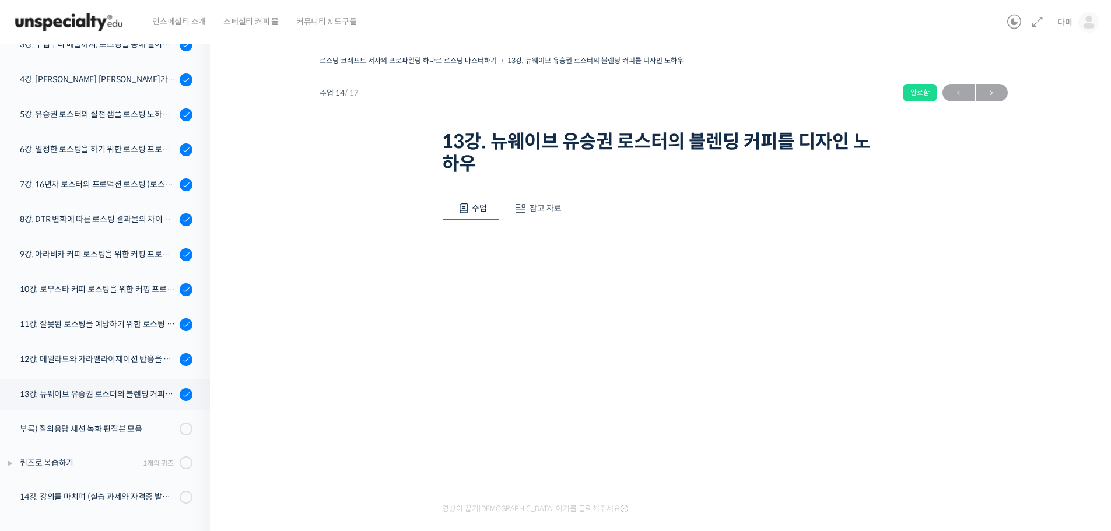
click at [543, 203] on span "참고 자료" at bounding box center [545, 208] width 32 height 10
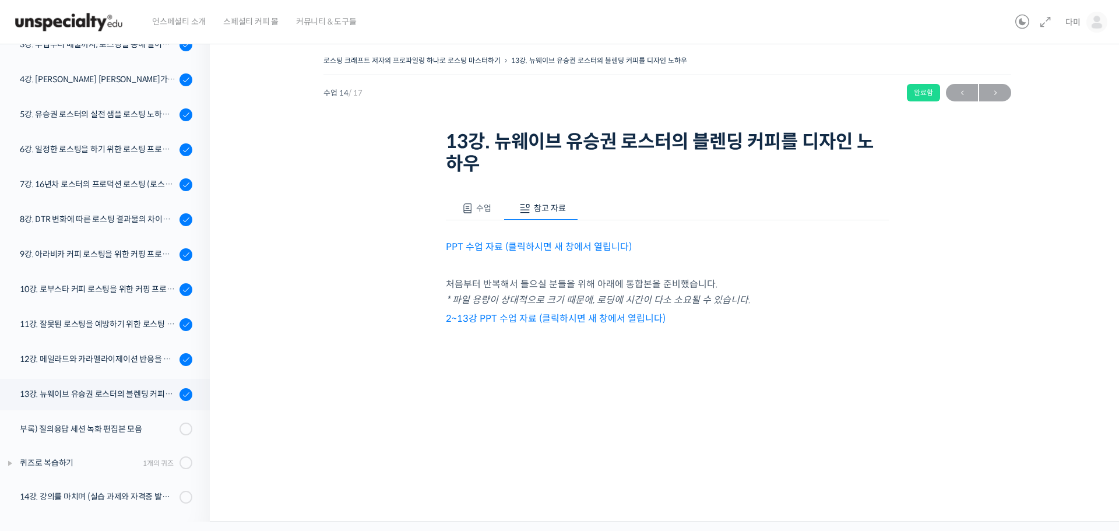
click at [539, 248] on link "PPT 수업 자료 (클릭하시면 새 창에서 열립니다)" at bounding box center [539, 247] width 186 height 12
click at [518, 321] on link "2~13강 PPT 수업 자료 (클릭하시면 새 창에서 열립니다)" at bounding box center [556, 318] width 220 height 12
click at [85, 493] on ol "1강. 강의를 듣기 전에 알아두셔야 할 것들 2-1강. 고도가 높다고 무조건 품질이 좋은 생두가 아닌 이유 (로스팅을 위한 생두 이론 Part…" at bounding box center [102, 218] width 216 height 588
click at [104, 498] on div "14강. 강의를 마치며 (실습 과제와 자격증 발급 안내)" at bounding box center [98, 496] width 156 height 13
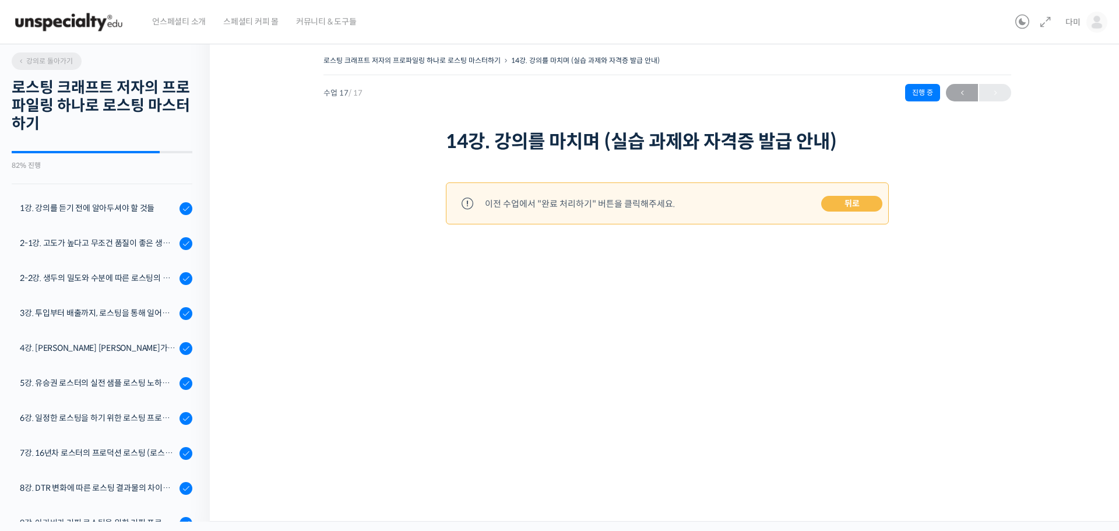
click at [57, 60] on span "강의로 돌아가기" at bounding box center [44, 61] width 55 height 9
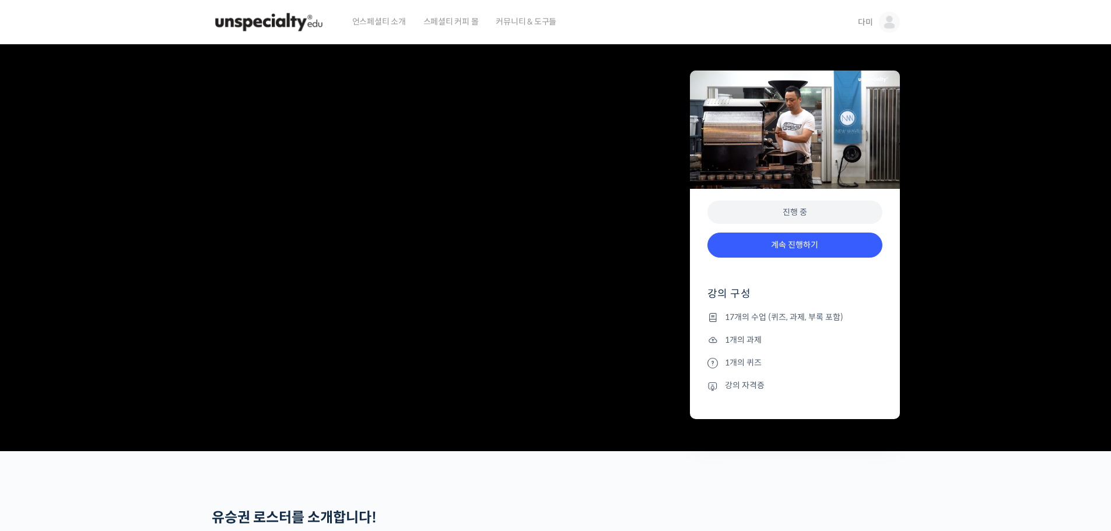
drag, startPoint x: 633, startPoint y: 312, endPoint x: 664, endPoint y: 1, distance: 313.5
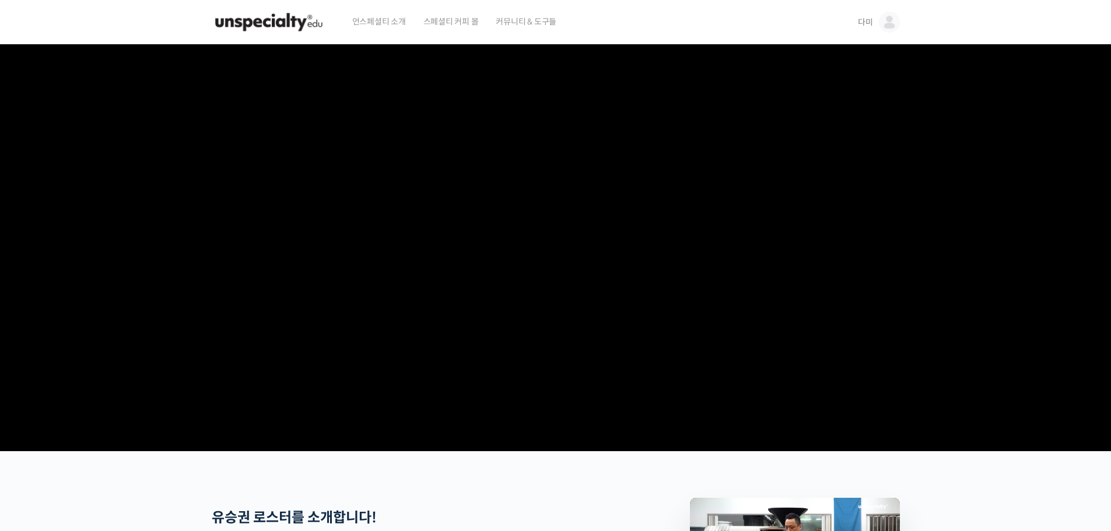
click at [284, 25] on img at bounding box center [269, 22] width 114 height 35
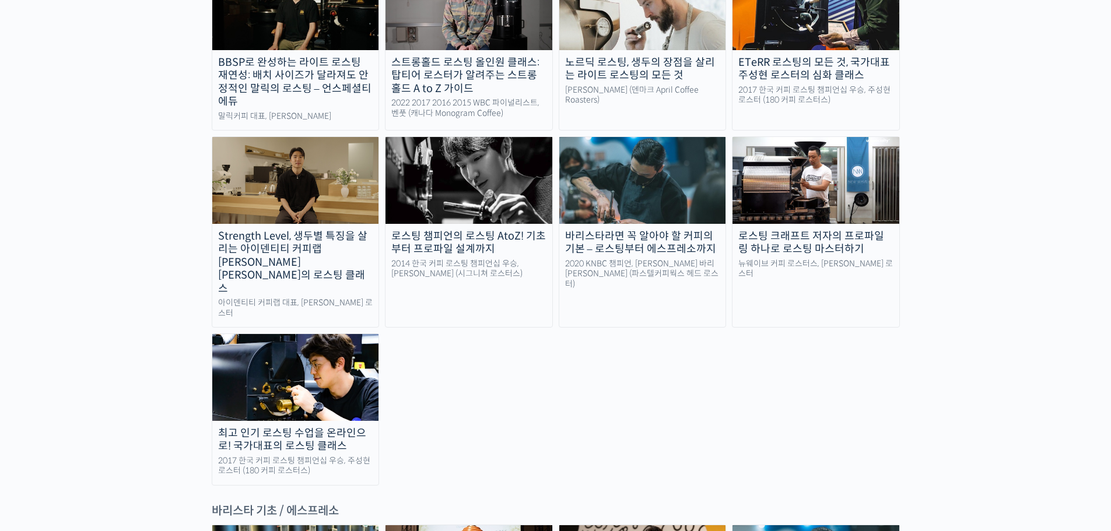
scroll to position [1166, 0]
